Goal: Task Accomplishment & Management: Use online tool/utility

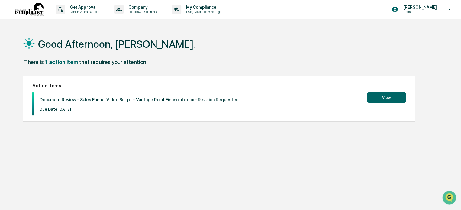
click at [381, 96] on button "View" at bounding box center [386, 97] width 39 height 10
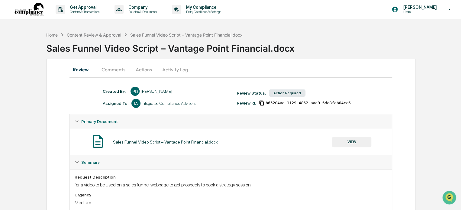
click at [114, 69] on button "Comments" at bounding box center [114, 69] width 34 height 14
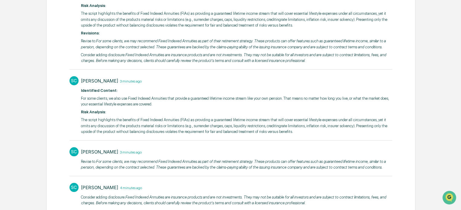
scroll to position [151, 0]
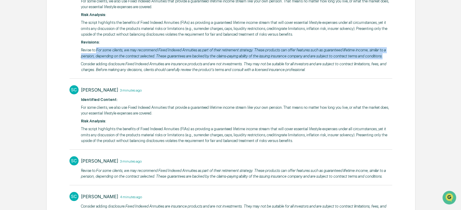
drag, startPoint x: 96, startPoint y: 48, endPoint x: 390, endPoint y: 56, distance: 294.2
click at [389, 56] on p "​Revise to: For some clients, we may recommend Fixed Indexed Annuities as part …" at bounding box center [236, 53] width 311 height 12
copy p "For some clients, we may recommend Fixed Indexed Annuities as part of their ret…"
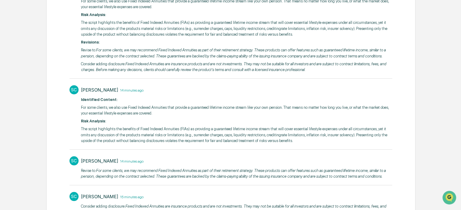
click at [267, 69] on em "Fixed Indexed Annuities are insurance products and are not investments. They ma…" at bounding box center [233, 67] width 305 height 11
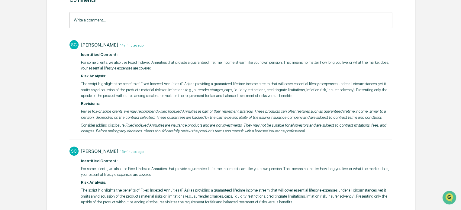
scroll to position [91, 0]
click at [126, 117] on em "For some clients, we may recommend Fixed Indexed Annuities as part of their ret…" at bounding box center [233, 113] width 305 height 11
click at [136, 108] on em "For some clients, we may recommend Fixed Indexed Annuities as part of their ret…" at bounding box center [233, 113] width 305 height 11
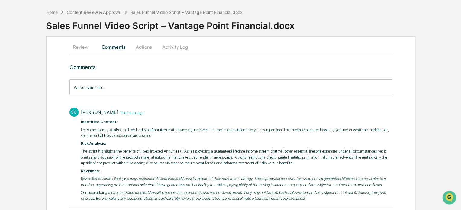
scroll to position [0, 0]
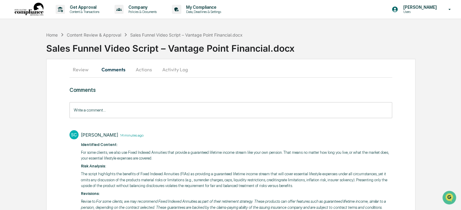
click at [145, 69] on button "Actions" at bounding box center [143, 69] width 27 height 14
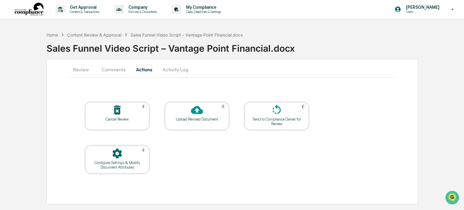
click at [198, 111] on icon at bounding box center [197, 110] width 12 height 8
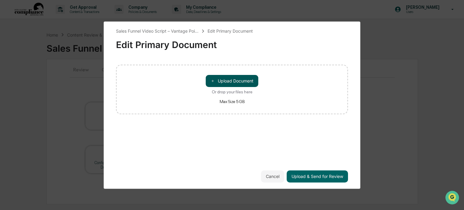
click at [228, 82] on button "＋ Upload Document" at bounding box center [232, 81] width 53 height 12
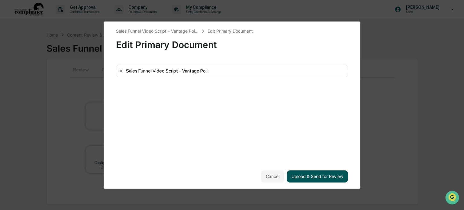
click at [335, 177] on button "Upload & Send for Review" at bounding box center [317, 176] width 61 height 12
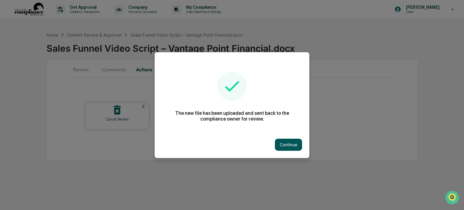
click at [291, 146] on button "Continue" at bounding box center [288, 145] width 27 height 12
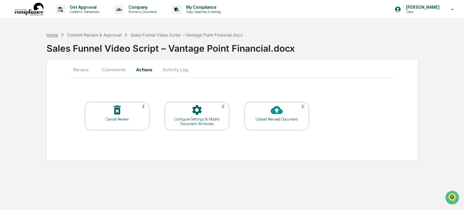
click at [50, 35] on div "Home" at bounding box center [51, 34] width 11 height 5
